Goal: Communication & Community: Answer question/provide support

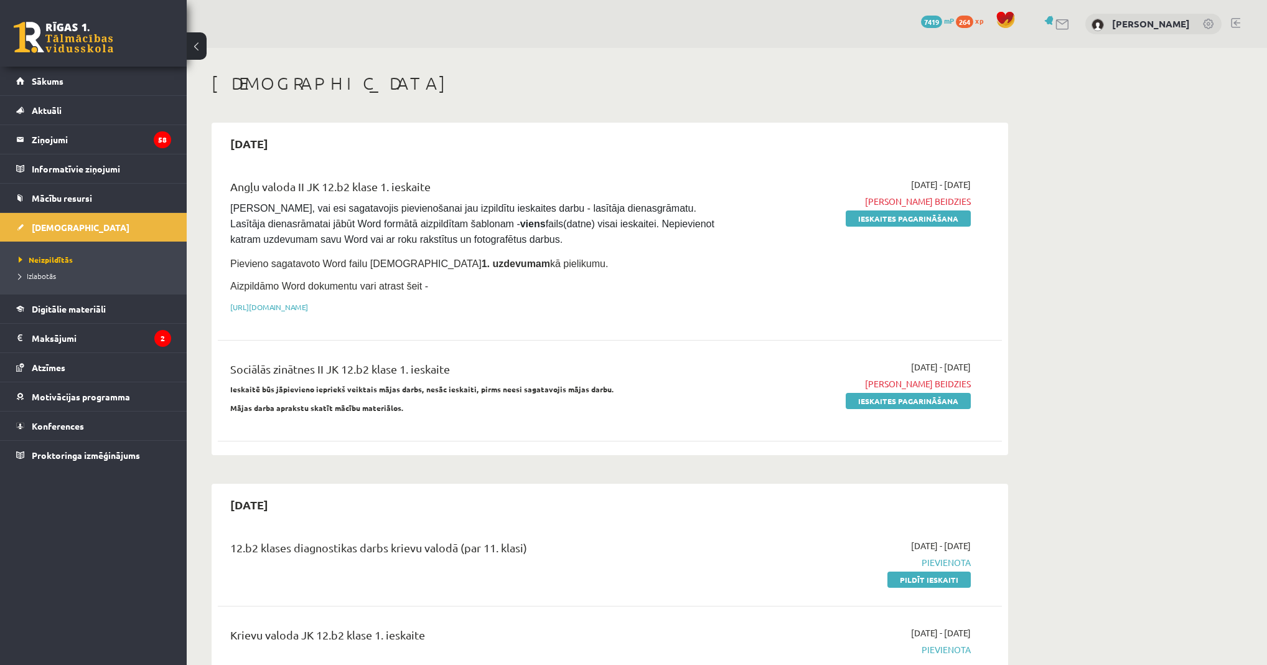
scroll to position [199, 0]
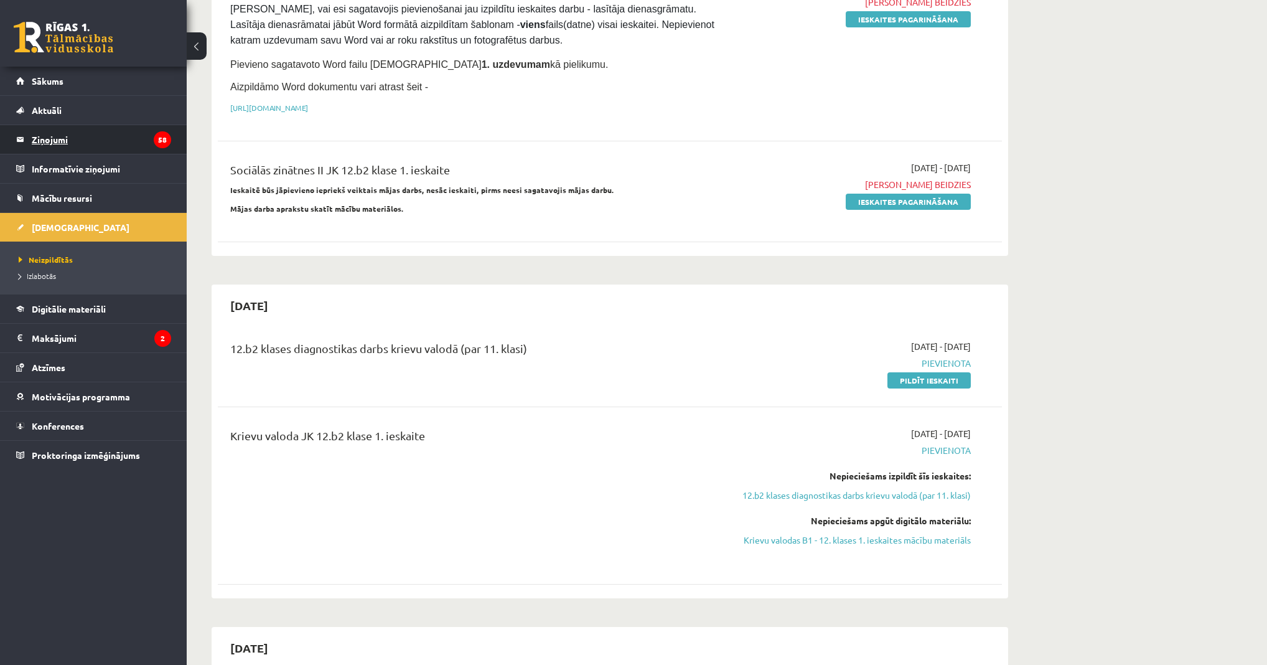
click at [140, 144] on legend "Ziņojumi 58" at bounding box center [101, 139] width 139 height 29
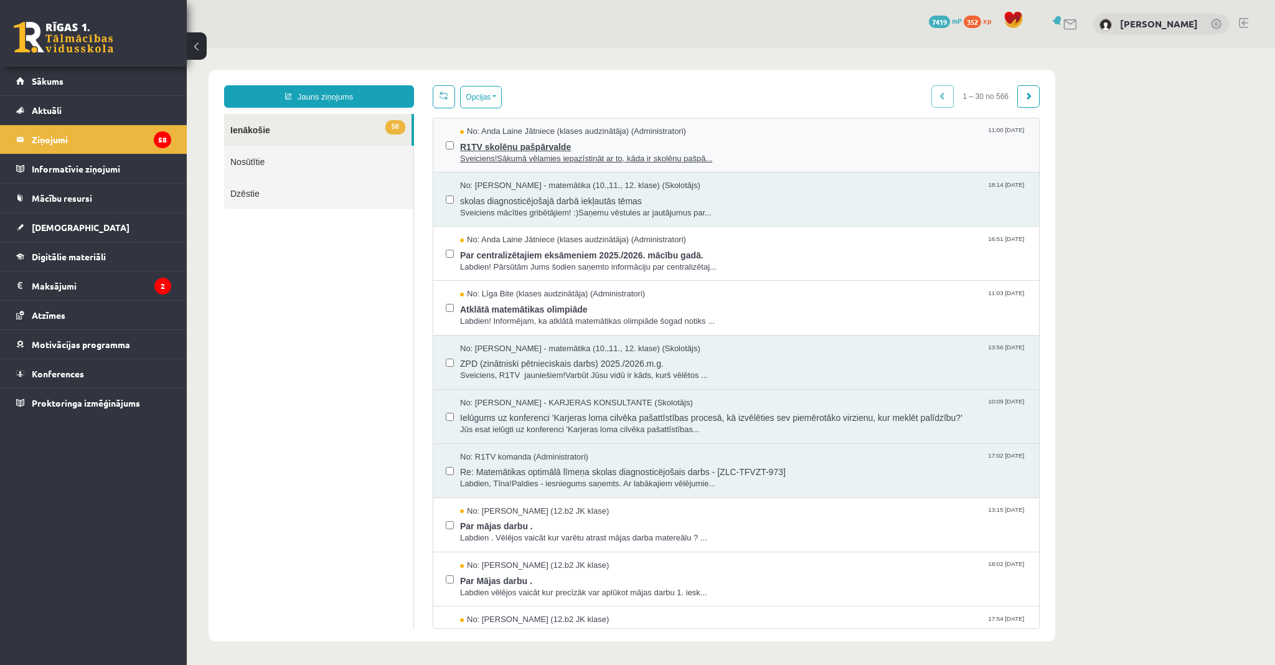
click at [623, 142] on span "R1TV skolēnu pašpārvalde" at bounding box center [743, 146] width 567 height 16
